Goal: Check status: Check status

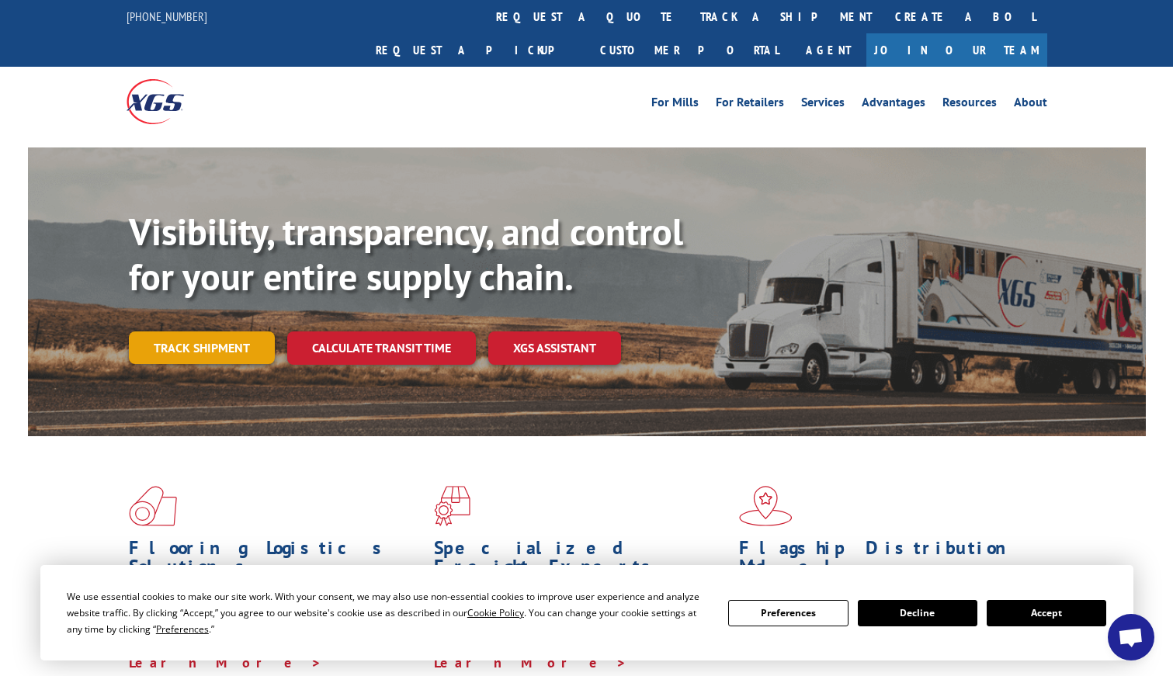
click at [199, 331] on link "Track shipment" at bounding box center [202, 347] width 146 height 33
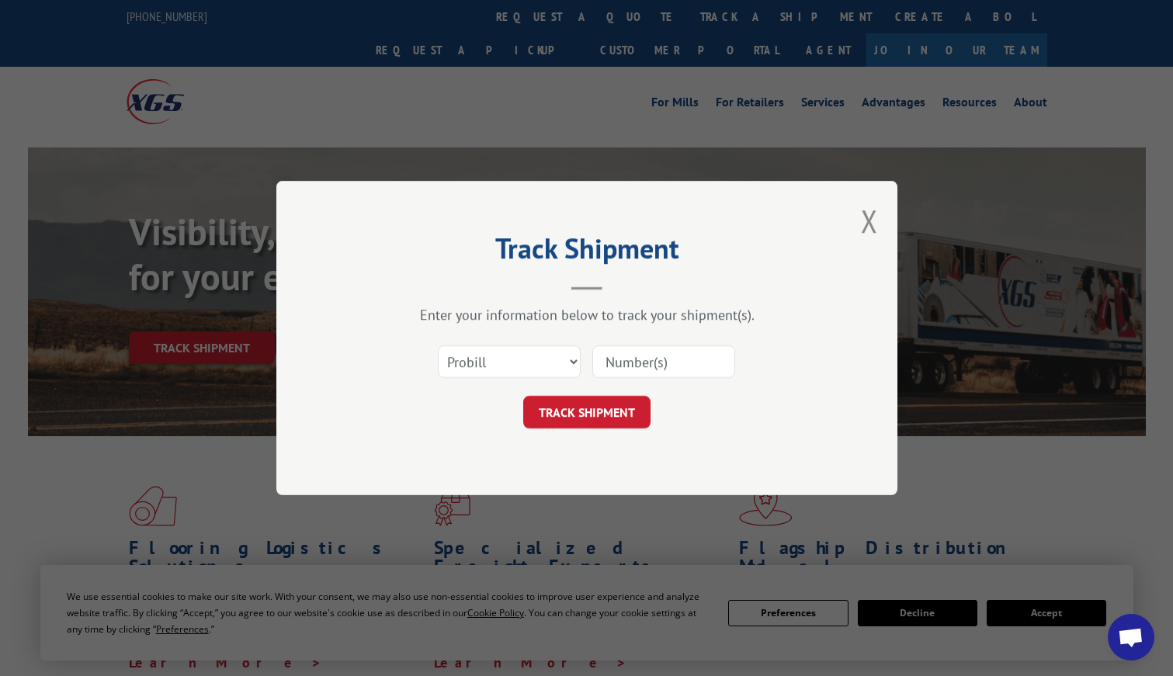
click at [626, 362] on input at bounding box center [663, 361] width 143 height 33
paste input "17230063"
type input "17230063"
click at [545, 350] on select "Select category... Probill BOL PO" at bounding box center [509, 361] width 143 height 33
click at [438, 345] on select "Select category... Probill BOL PO" at bounding box center [509, 361] width 143 height 33
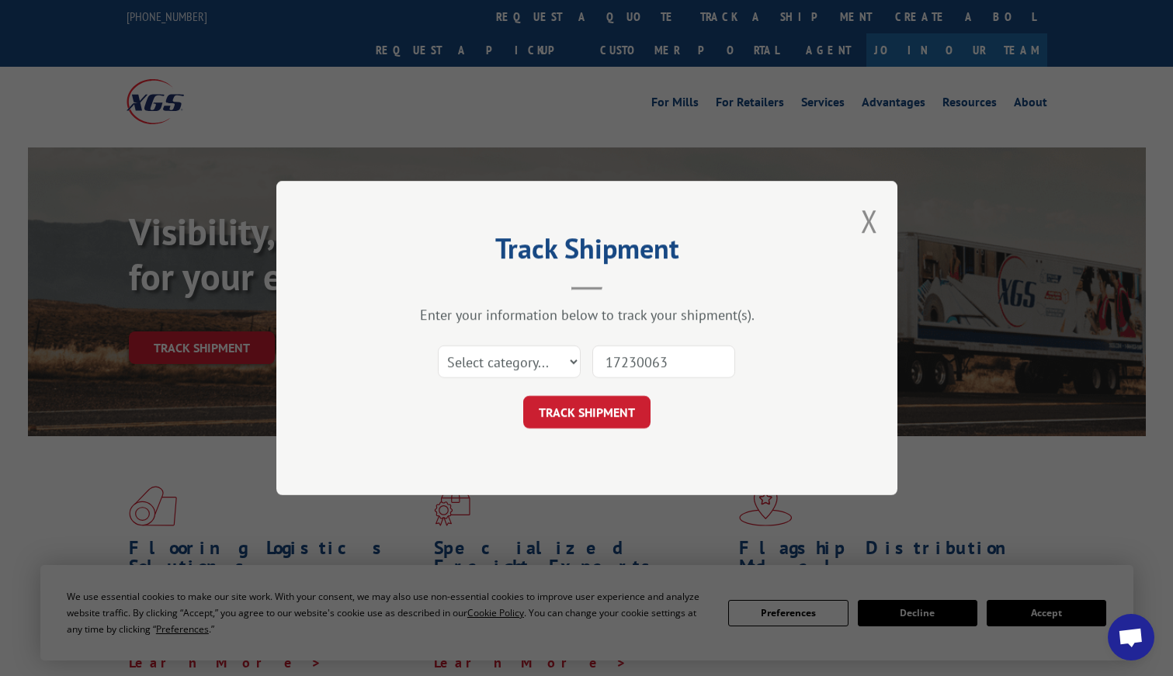
click at [540, 344] on div "Select category... Probill BOL PO" at bounding box center [509, 362] width 141 height 36
click at [536, 356] on select "Select category... Probill BOL PO" at bounding box center [509, 361] width 143 height 33
select select "probill"
click at [438, 345] on select "Select category... Probill BOL PO" at bounding box center [509, 361] width 143 height 33
click at [622, 411] on button "TRACK SHIPMENT" at bounding box center [586, 412] width 127 height 33
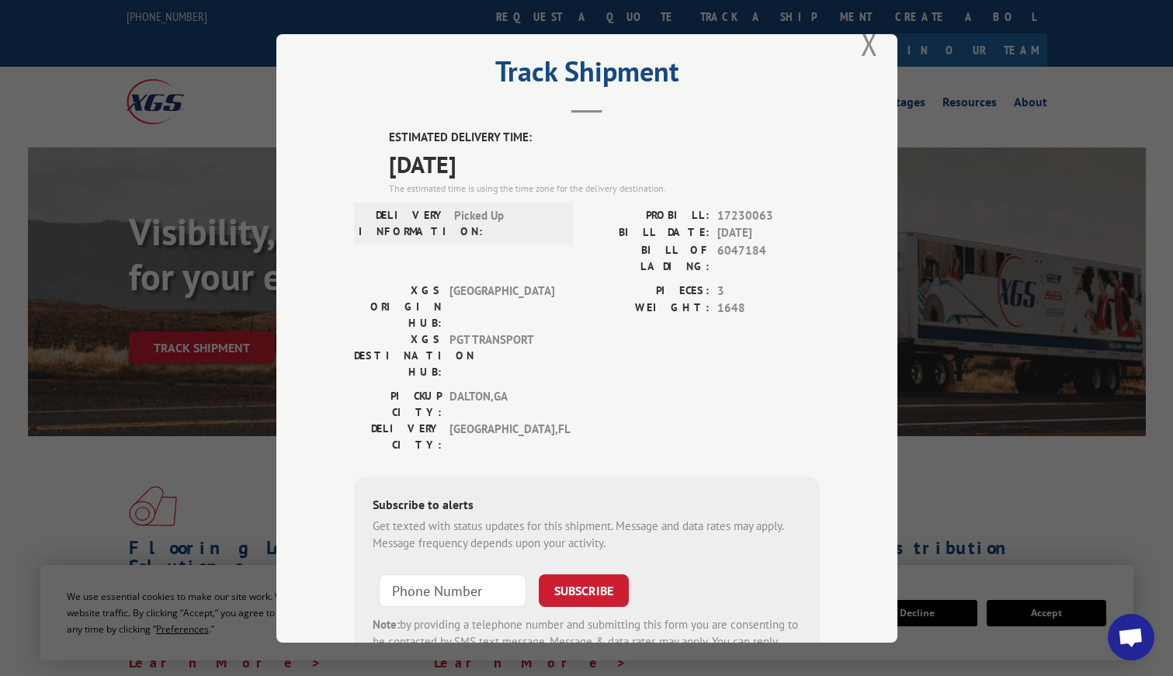
scroll to position [33, 0]
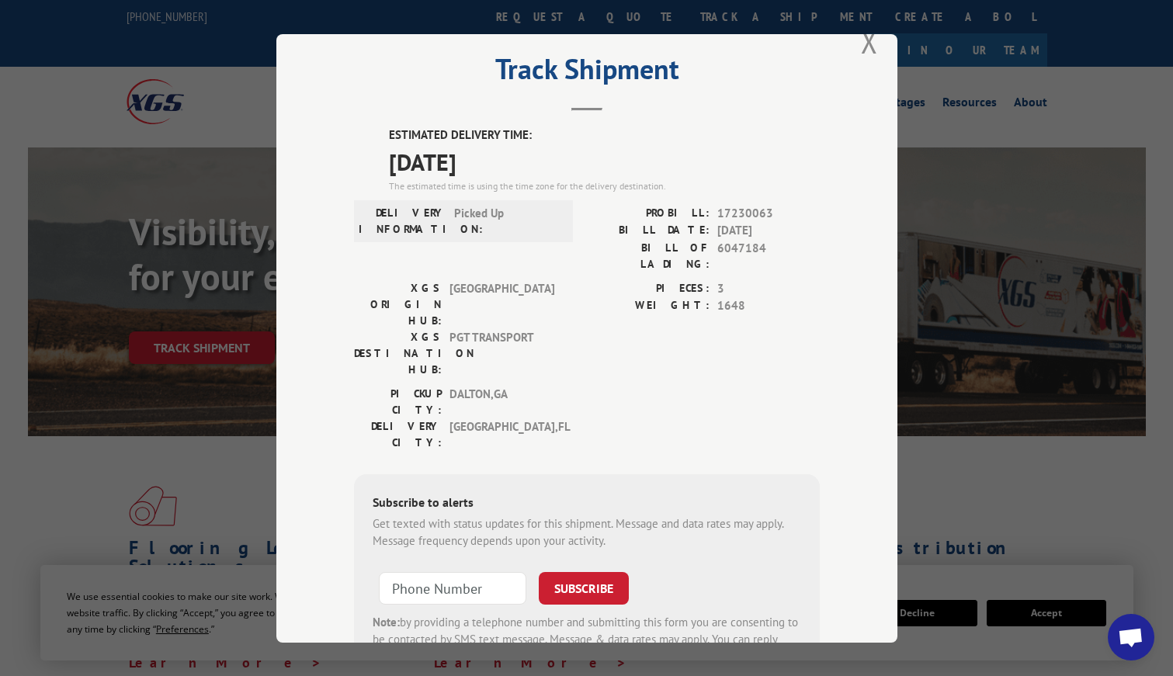
click at [68, 81] on div "Track Shipment ESTIMATED DELIVERY TIME: [DATE] The estimated time is using the …" at bounding box center [586, 338] width 1173 height 676
